Goal: Task Accomplishment & Management: Complete application form

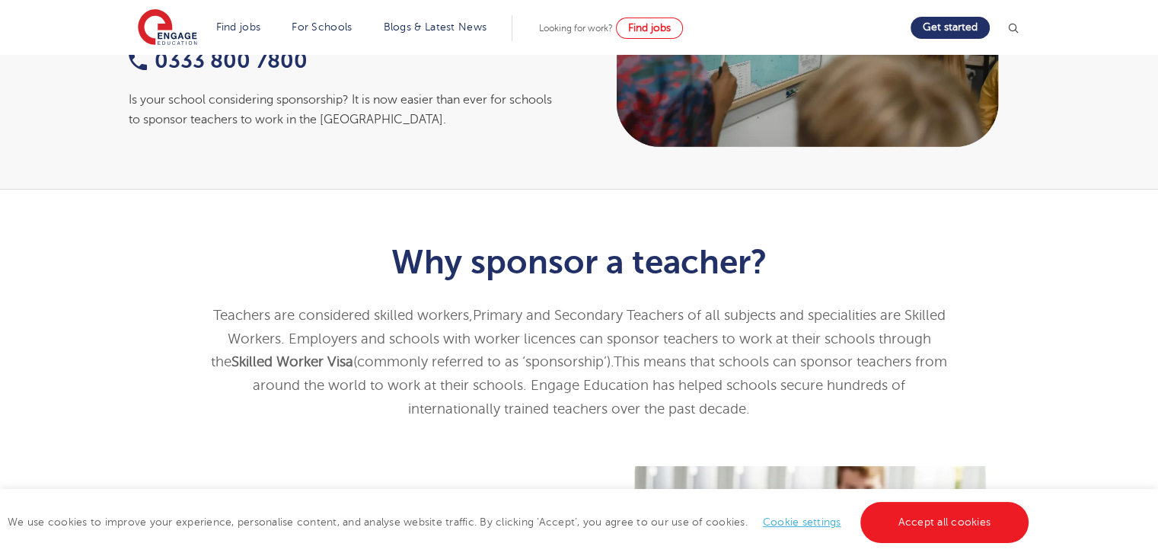
scroll to position [29, 0]
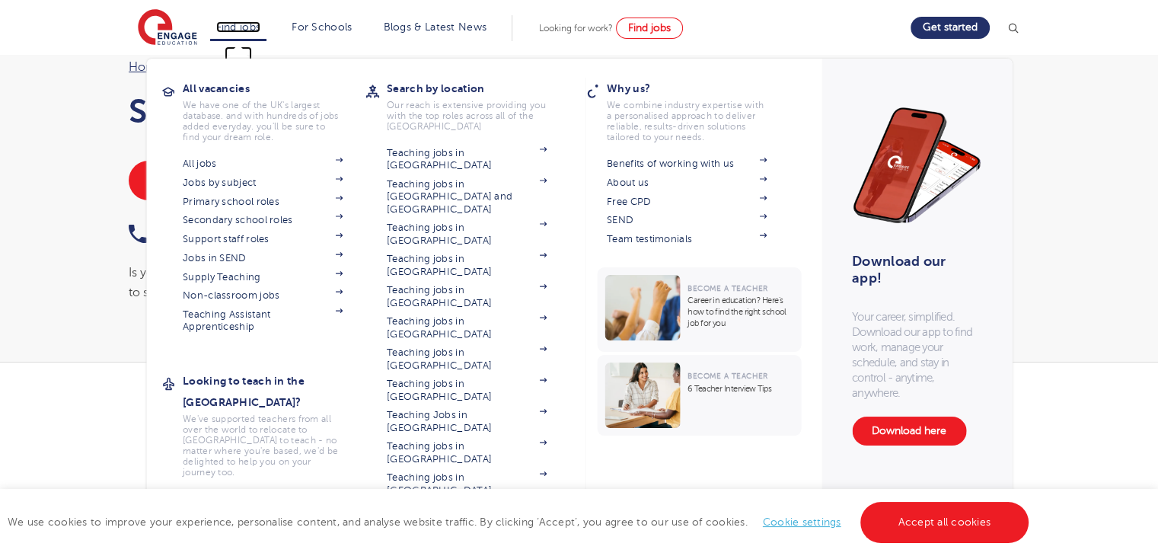
click at [258, 29] on link "Find jobs" at bounding box center [238, 26] width 45 height 11
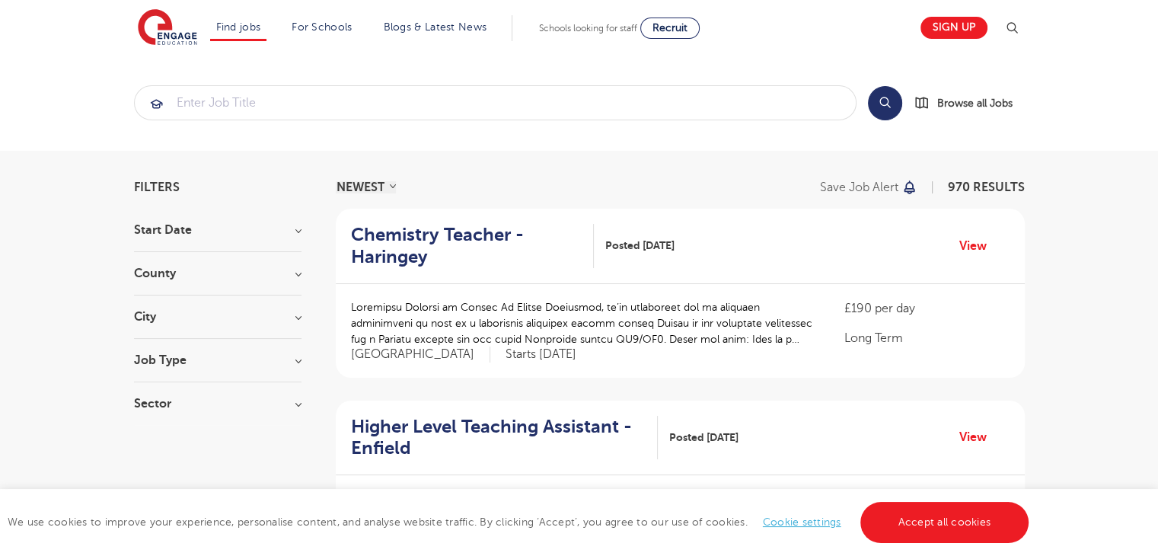
click at [182, 368] on div "Job Type Long Term 171 Daily Supply 45 SEND 28 Support Services 16 Permanent 4 …" at bounding box center [217, 368] width 167 height 28
click at [169, 356] on h3 "Job Type" at bounding box center [217, 360] width 167 height 12
click at [157, 387] on label "Long Term 171" at bounding box center [200, 391] width 86 height 20
click at [157, 387] on input "Long Term 171" at bounding box center [162, 389] width 10 height 10
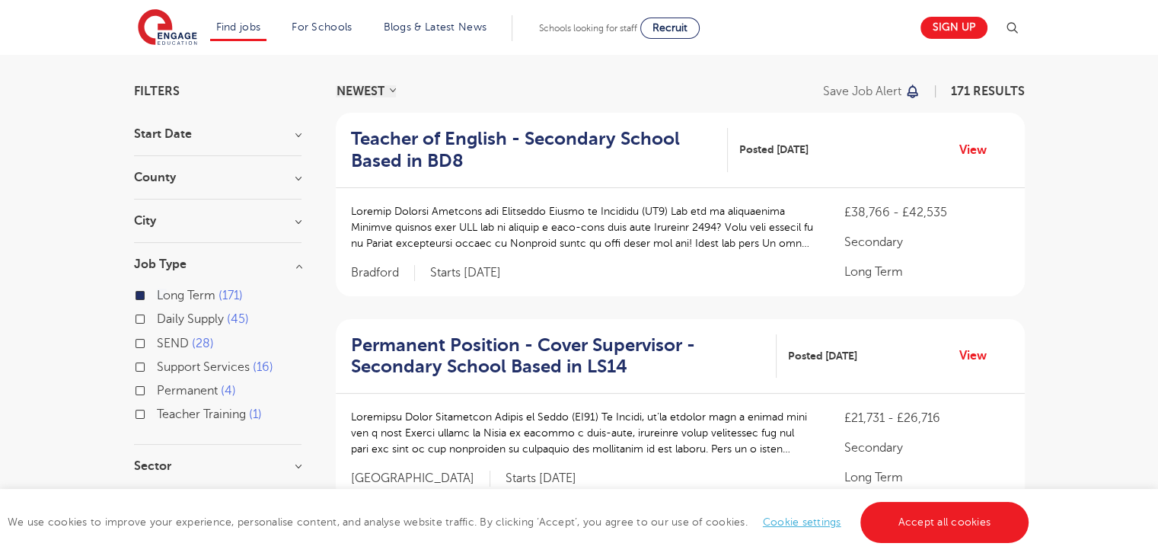
scroll to position [152, 0]
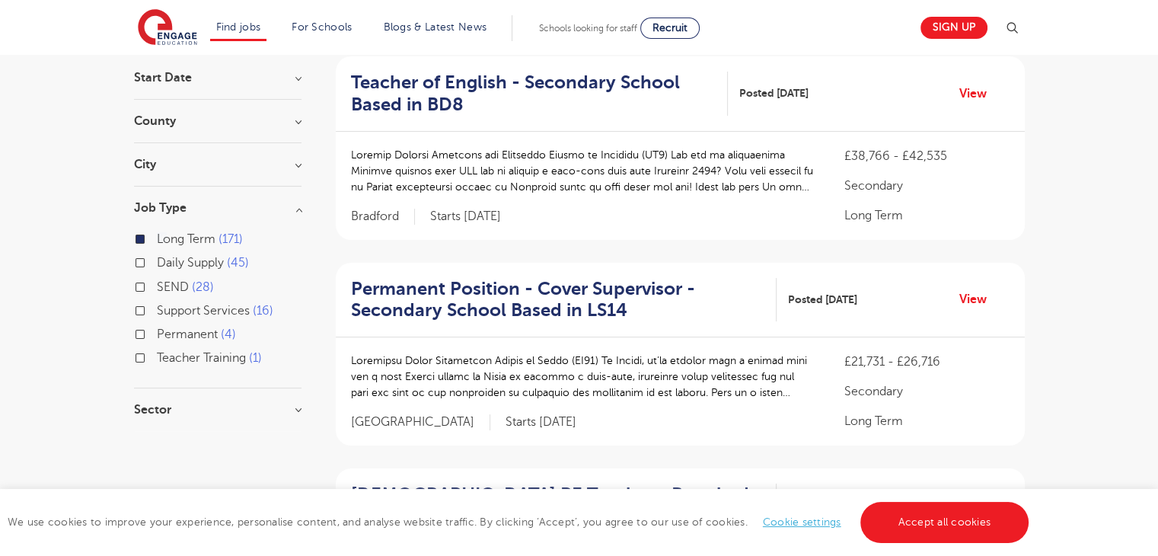
click at [157, 330] on label "Permanent 4" at bounding box center [196, 334] width 79 height 20
click at [157, 330] on input "Permanent 4" at bounding box center [162, 332] width 10 height 10
click at [157, 238] on label "Long Term 171" at bounding box center [200, 239] width 86 height 20
click at [157, 238] on input "Long Term 171" at bounding box center [162, 237] width 10 height 10
checkbox input "false"
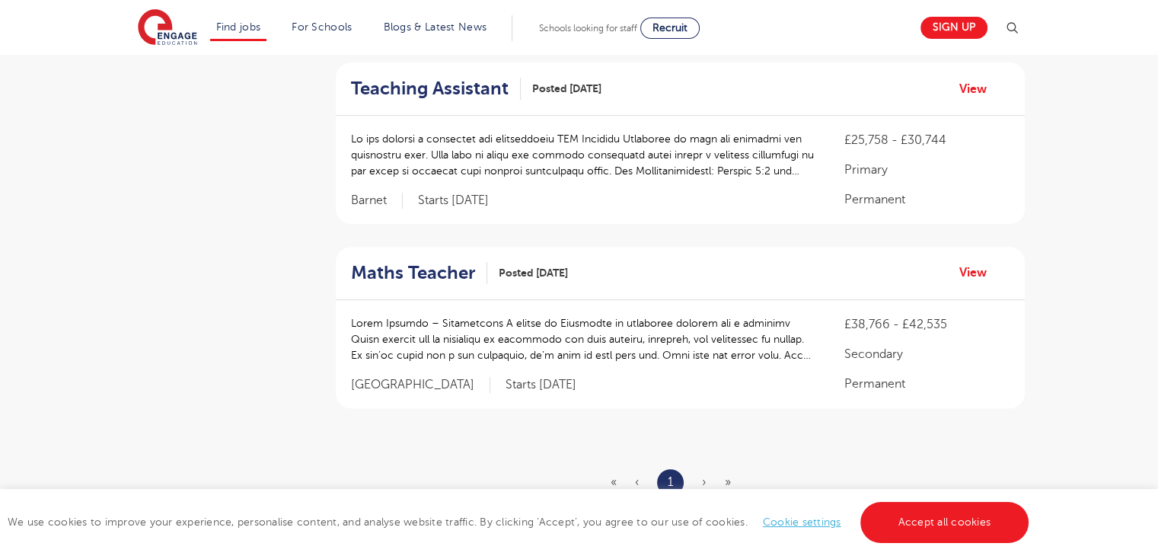
scroll to position [548, 0]
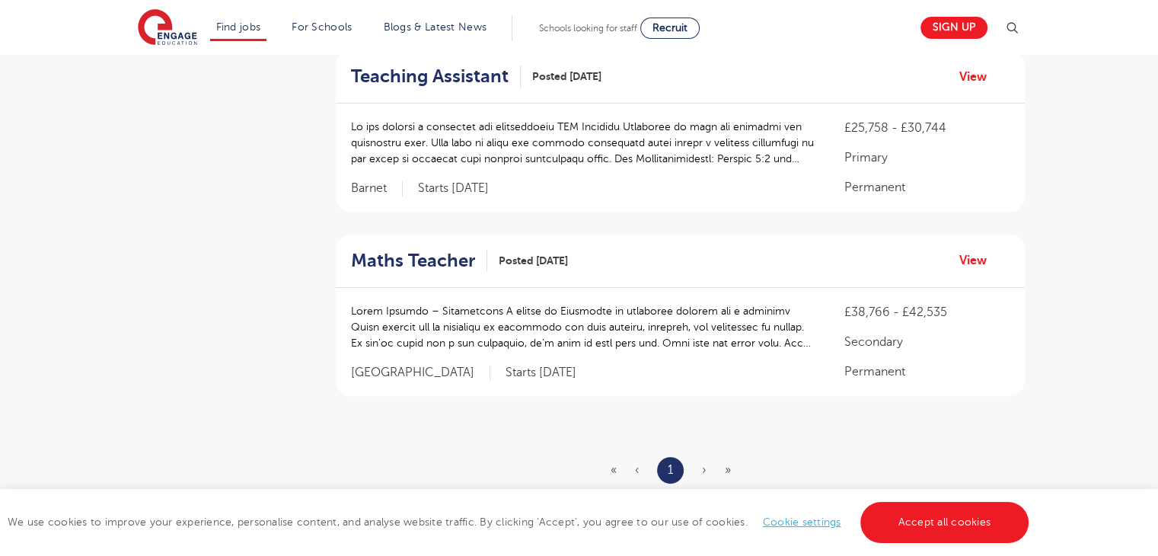
click at [579, 143] on p at bounding box center [583, 143] width 464 height 48
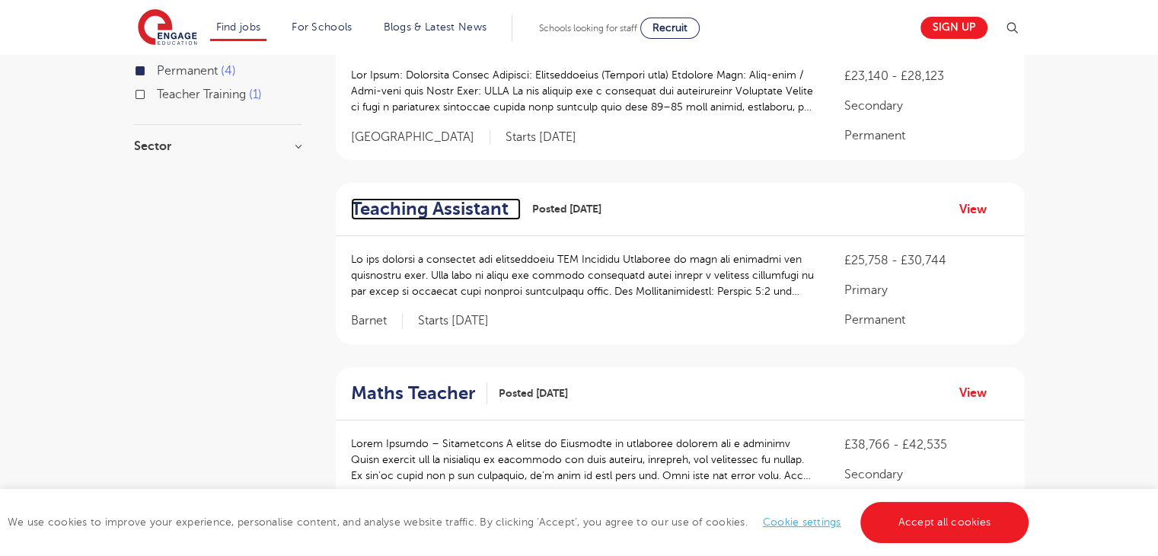
click at [455, 215] on h2 "Teaching Assistant" at bounding box center [430, 209] width 158 height 22
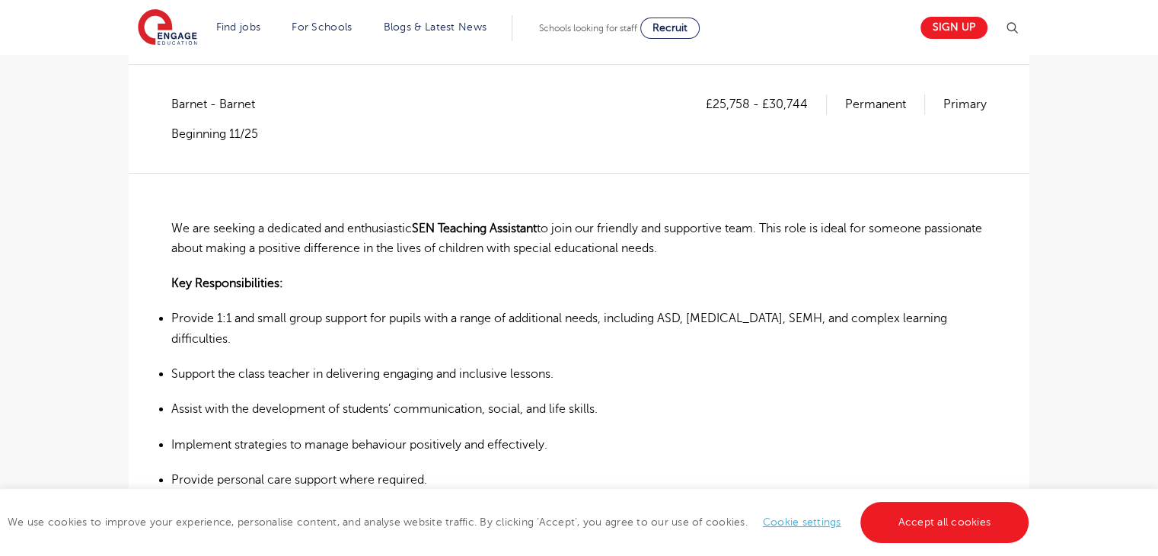
scroll to position [292, 0]
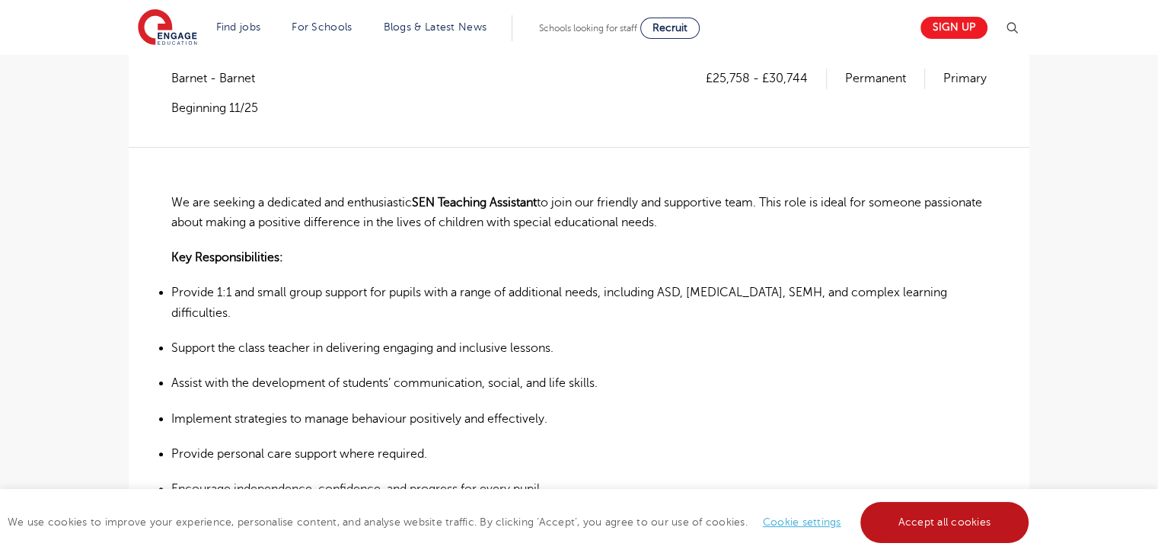
click at [933, 521] on link "Accept all cookies" at bounding box center [944, 522] width 169 height 41
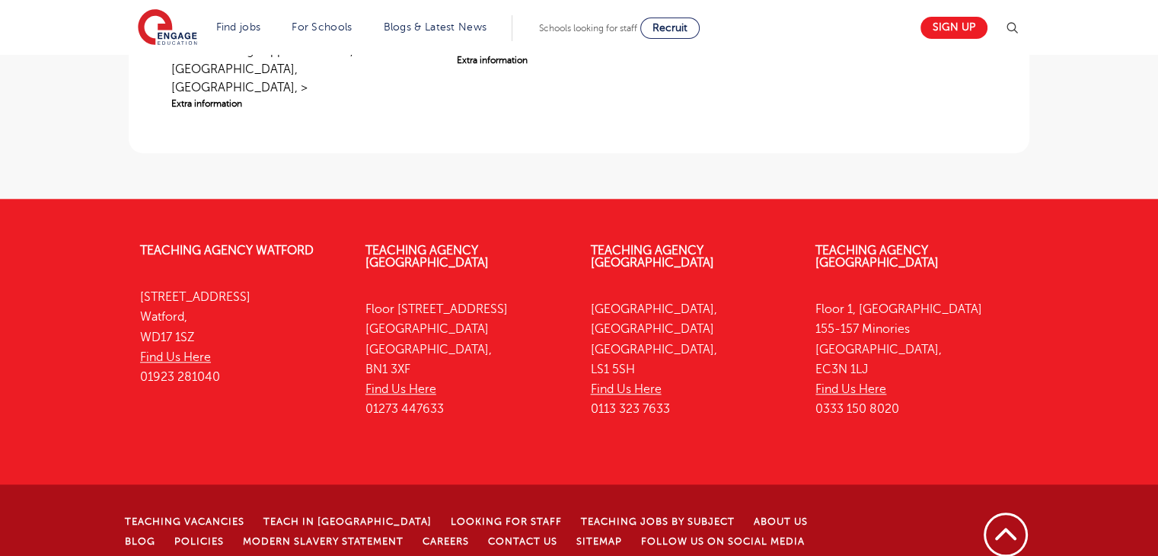
scroll to position [1249, 0]
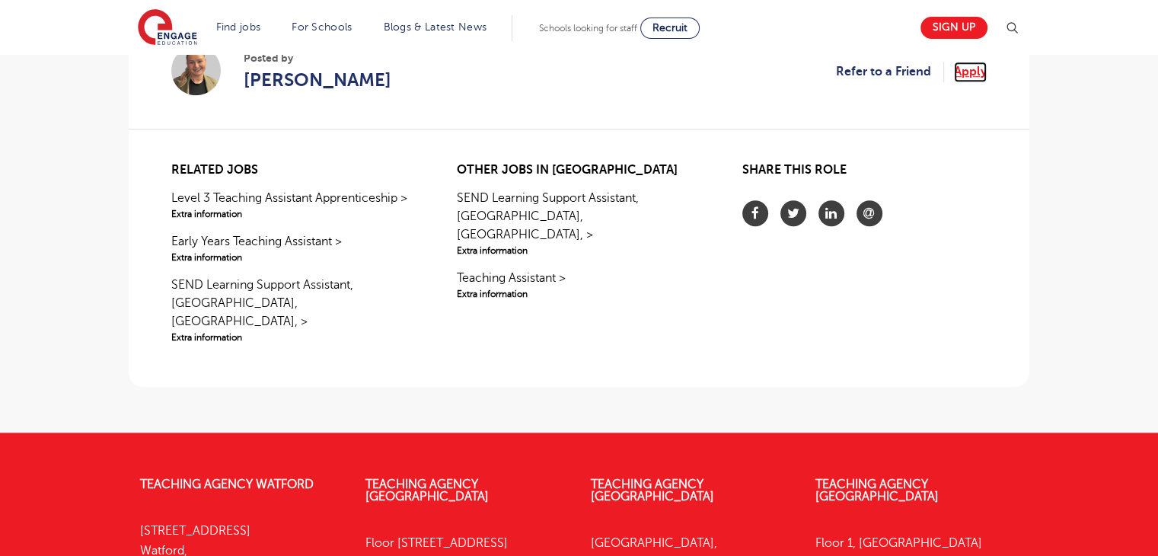
click at [965, 73] on link "Apply" at bounding box center [970, 72] width 33 height 20
